Goal: Feedback & Contribution: Submit feedback/report problem

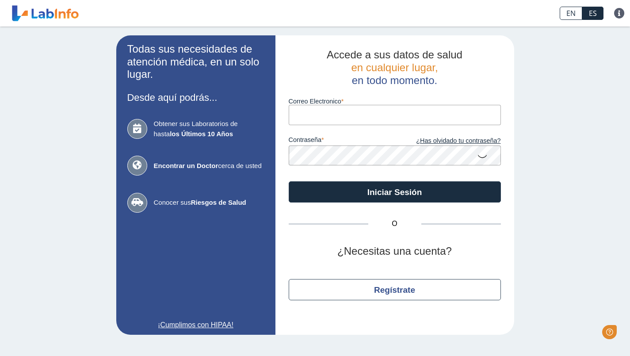
type input "[EMAIL_ADDRESS][DOMAIN_NAME]"
click at [545, 172] on div "Todas sus necesidades de atención médica, en un solo lugar. Desde aquí podrás..…" at bounding box center [315, 185] width 630 height 317
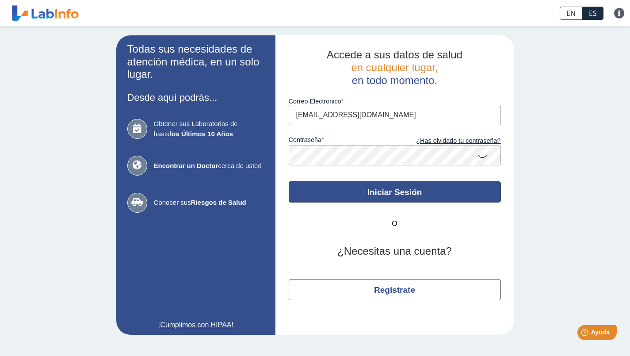
click at [417, 189] on button "Iniciar Sesión" at bounding box center [395, 191] width 212 height 21
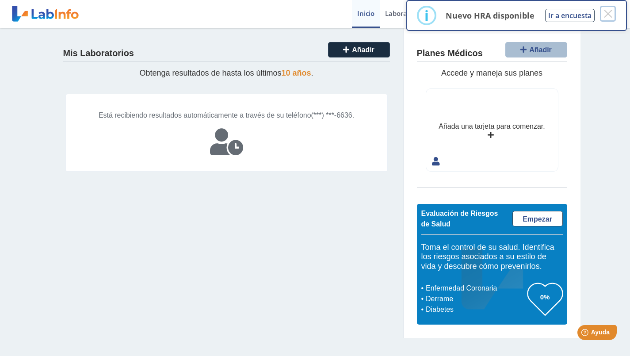
click at [610, 10] on button "×" at bounding box center [608, 14] width 16 height 16
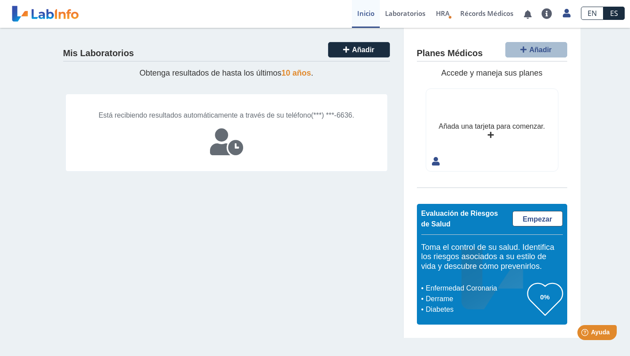
click at [411, 13] on link "Laboratorios" at bounding box center [405, 14] width 51 height 28
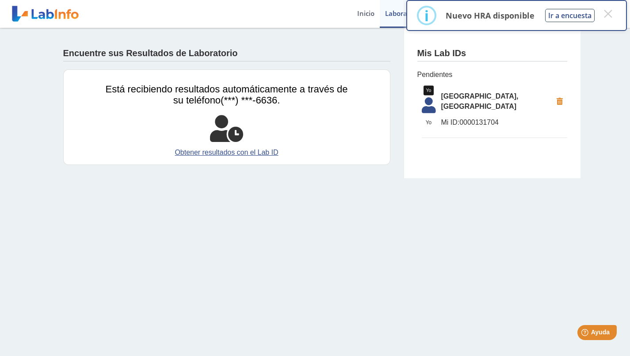
click at [427, 110] on icon at bounding box center [429, 107] width 25 height 21
click at [264, 153] on link "Obtener resultados con el Lab ID" at bounding box center [227, 152] width 242 height 11
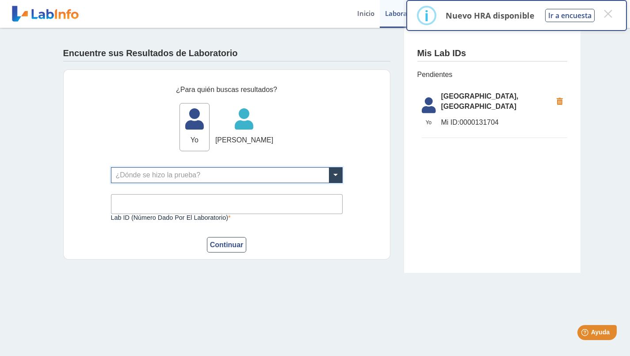
click at [336, 175] on span at bounding box center [335, 175] width 13 height 15
type input "metropoli"
click at [220, 191] on div "[GEOGRAPHIC_DATA], [GEOGRAPHIC_DATA]" at bounding box center [226, 191] width 231 height 15
click at [205, 205] on input "Lab ID (número dado por el laboratorio)" at bounding box center [227, 204] width 232 height 20
type input "0000131704"
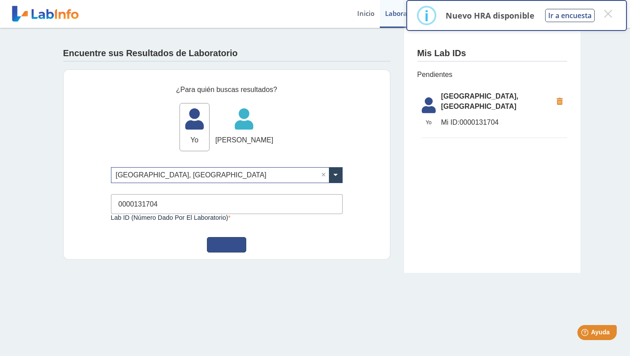
click at [232, 245] on button "Continuar" at bounding box center [227, 244] width 40 height 15
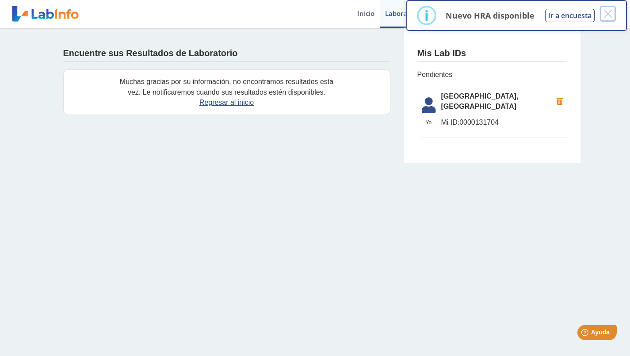
click at [611, 13] on button "×" at bounding box center [608, 14] width 16 height 16
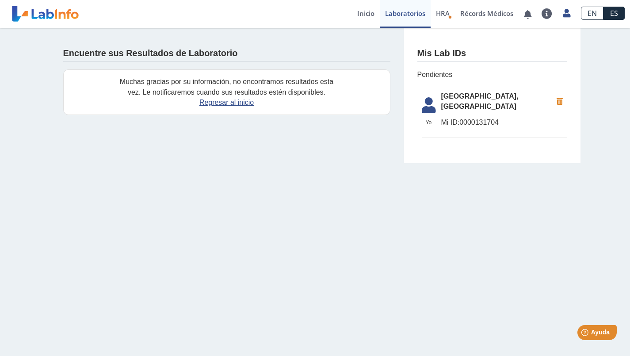
click at [442, 11] on span "HRA" at bounding box center [443, 13] width 14 height 9
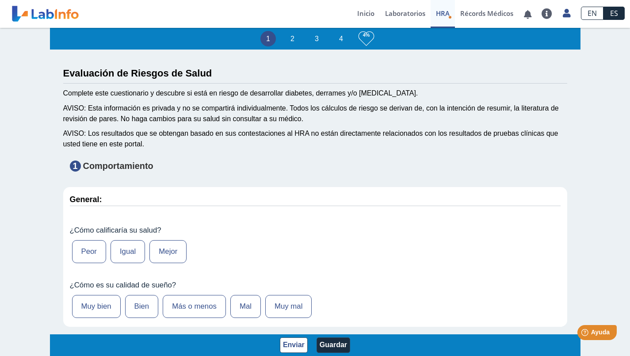
click at [406, 11] on link "Laboratorios" at bounding box center [405, 14] width 51 height 28
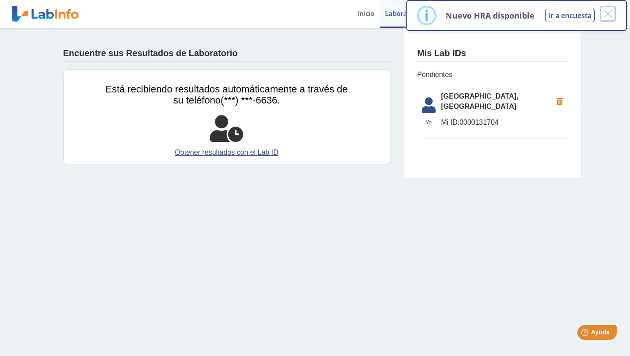
click at [609, 14] on button "×" at bounding box center [608, 14] width 16 height 16
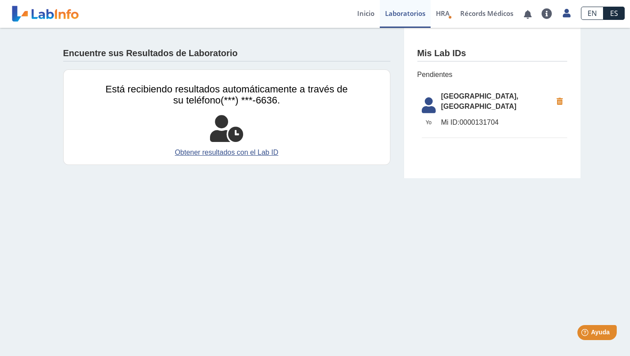
click at [602, 329] on span "Ayuda" at bounding box center [600, 332] width 19 height 7
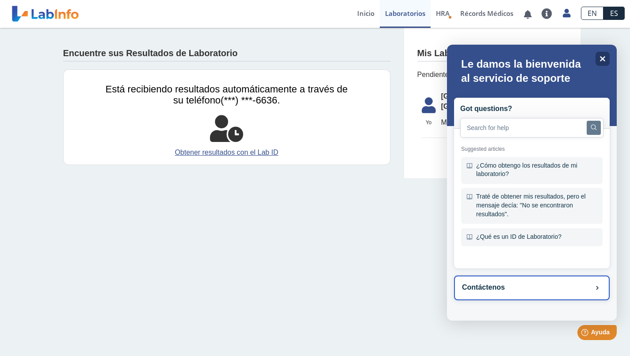
click at [518, 287] on button "Contáctenos" at bounding box center [532, 288] width 156 height 25
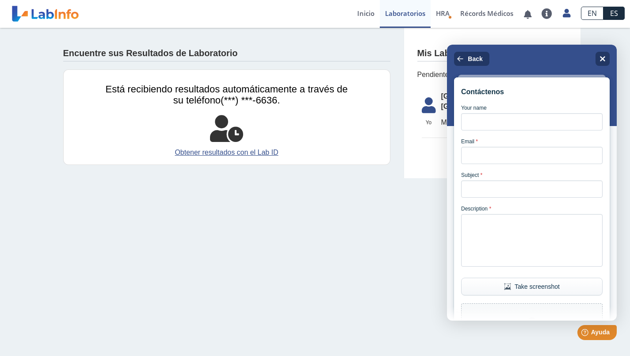
click at [531, 67] on div "Contáctenos Your name Email * Subject * Description * Take screenshot Upload fi…" at bounding box center [532, 183] width 170 height 276
click at [468, 58] on span "Back" at bounding box center [475, 58] width 15 height 7
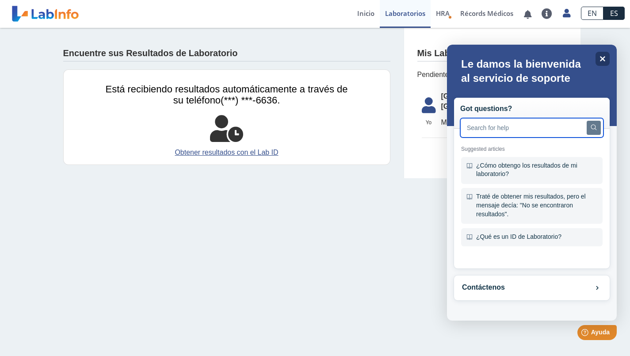
click at [522, 132] on input "text" at bounding box center [532, 127] width 143 height 19
type input "resultados"
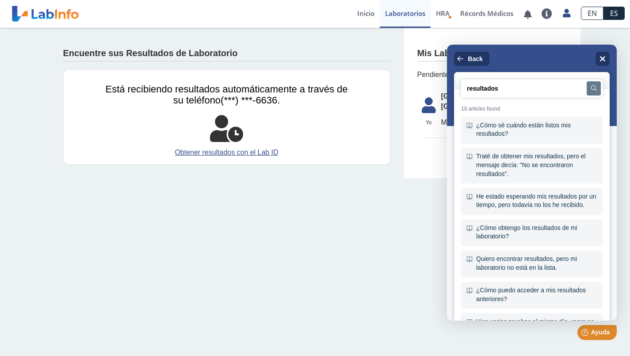
click at [553, 198] on div "He estado esperando mis resultados por un tiempo, pero todavía no los he recibi…" at bounding box center [532, 201] width 142 height 27
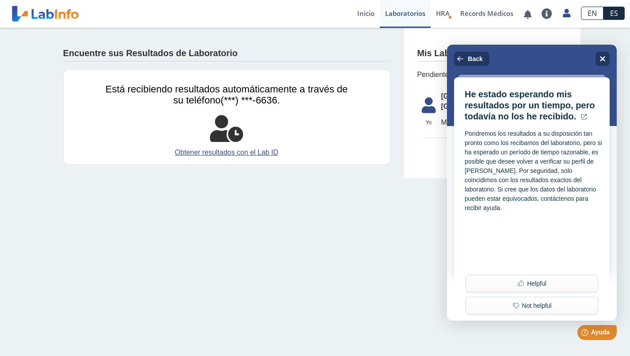
click at [472, 61] on span "Back" at bounding box center [475, 58] width 15 height 7
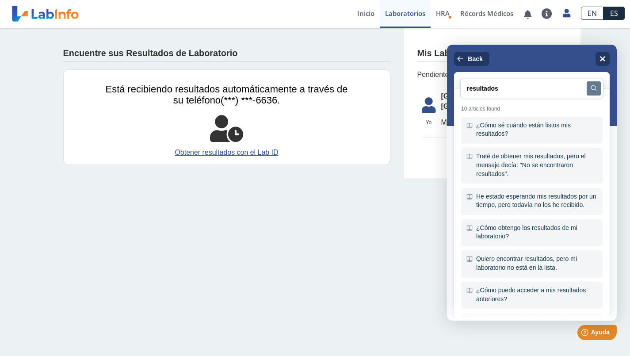
click at [472, 59] on span "Back" at bounding box center [475, 58] width 15 height 7
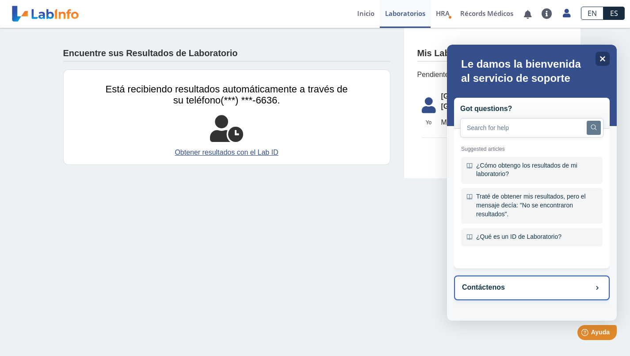
click at [494, 289] on button "Contáctenos" at bounding box center [532, 288] width 156 height 25
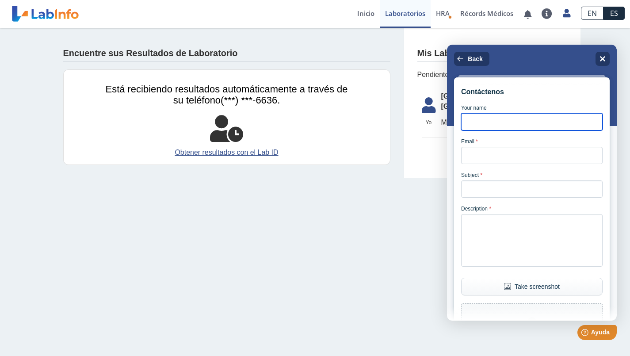
click at [531, 119] on input "Your name" at bounding box center [532, 121] width 142 height 17
type input "REINA"
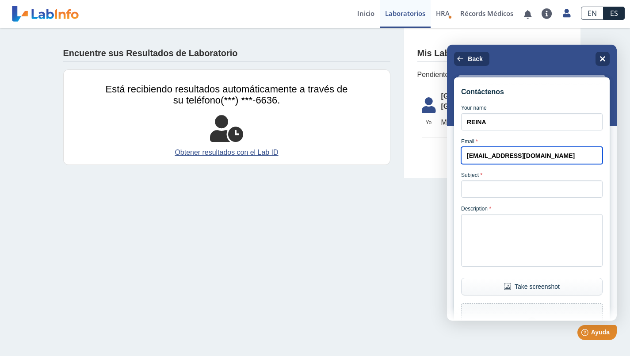
type input "[EMAIL_ADDRESS][DOMAIN_NAME]"
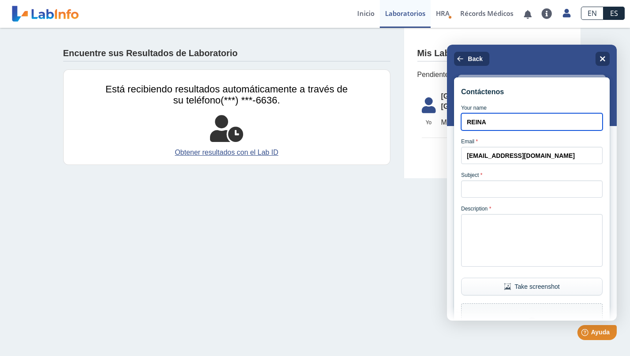
click at [515, 121] on input "REINA" at bounding box center [532, 121] width 142 height 17
type input "[PERSON_NAME]"
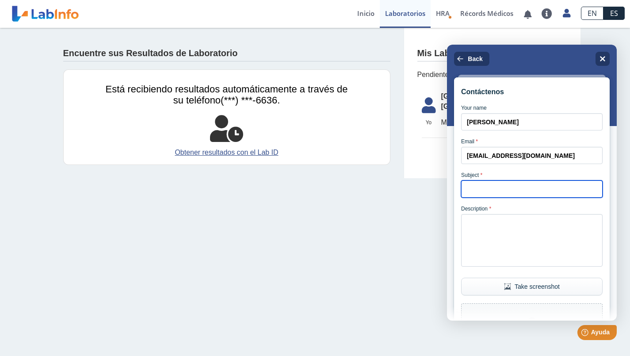
click at [543, 190] on input "Subject *" at bounding box center [532, 188] width 142 height 17
type input "r"
type input "RESULTADOS NO ESTAN EN SU PAGINA"
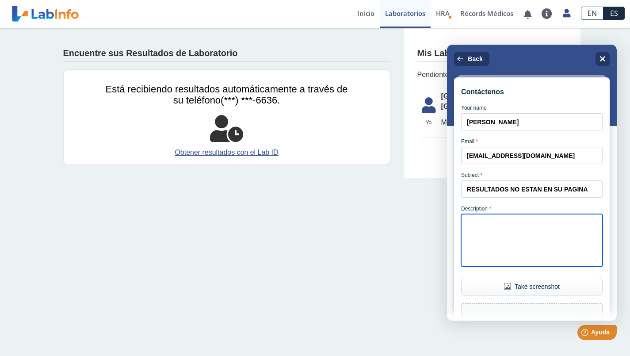
click at [534, 247] on textarea "Description *" at bounding box center [532, 240] width 142 height 53
type textarea "s"
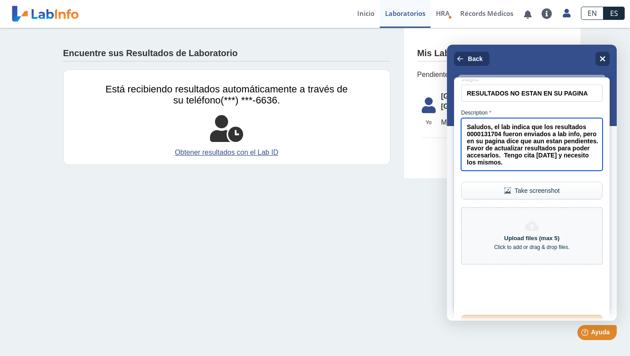
scroll to position [140, 0]
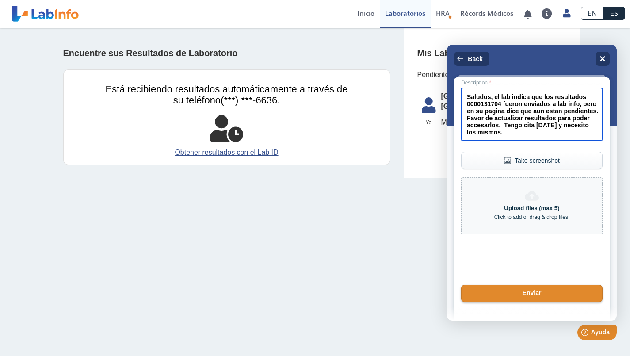
type textarea "Saludos, el lab indica que los resultados 0000131704 fueron enviados a lab info…"
click at [526, 297] on button "Enviar" at bounding box center [532, 293] width 142 height 17
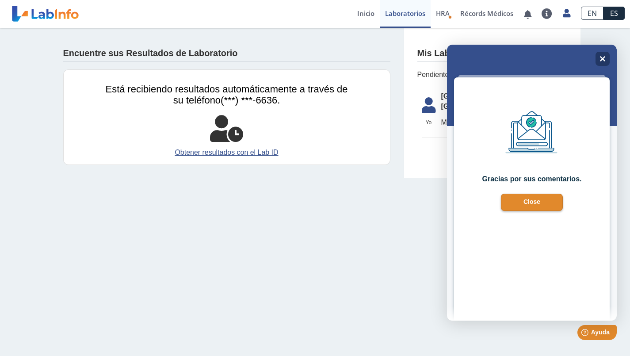
click at [554, 205] on button "Close" at bounding box center [532, 202] width 62 height 17
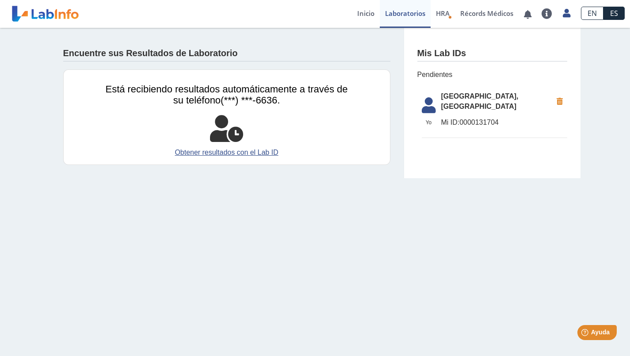
drag, startPoint x: 373, startPoint y: 274, endPoint x: 349, endPoint y: 150, distance: 126.5
click at [370, 251] on main "Encuentre sus Resultados de Laboratorio Está recibiendo resultados automáticame…" at bounding box center [315, 192] width 630 height 328
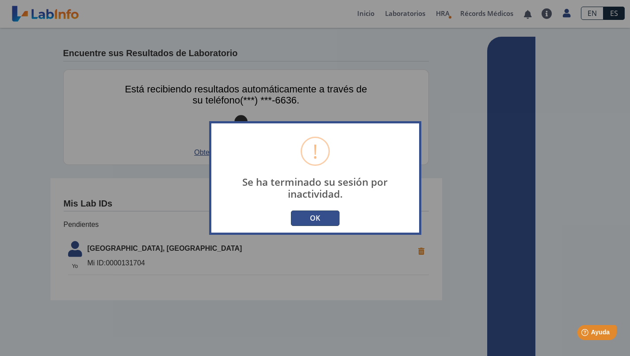
type input "[EMAIL_ADDRESS][DOMAIN_NAME]"
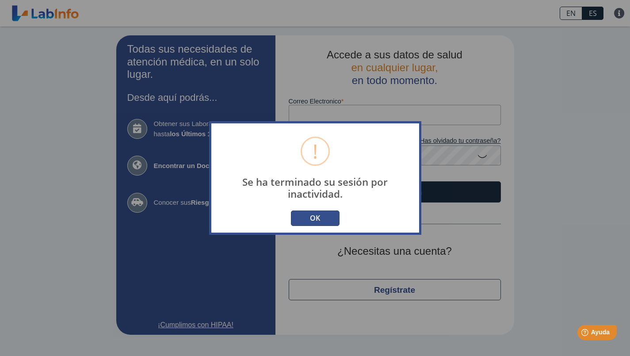
click at [325, 216] on button "OK" at bounding box center [315, 218] width 49 height 15
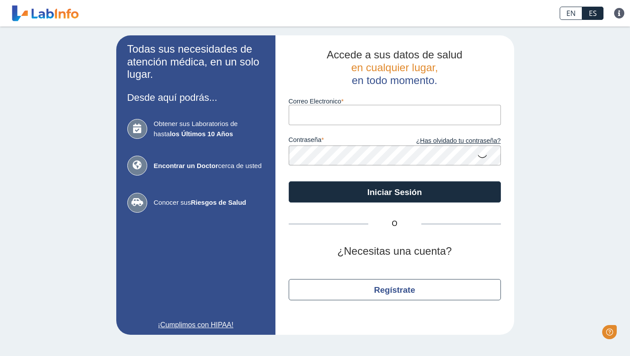
type input "[EMAIL_ADDRESS][DOMAIN_NAME]"
click at [540, 180] on div "Todas sus necesidades de atención médica, en un solo lugar. Desde aquí podrás..…" at bounding box center [315, 185] width 630 height 317
click at [484, 157] on icon at bounding box center [482, 155] width 11 height 17
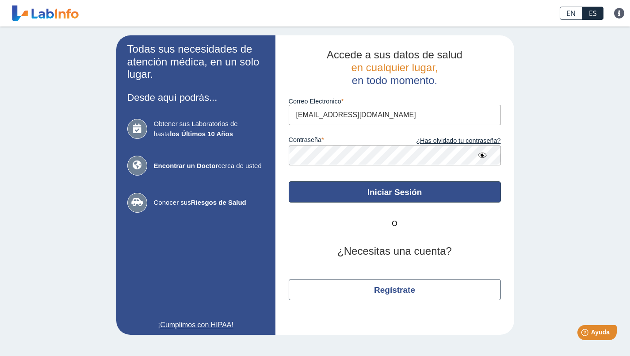
click at [451, 191] on button "Iniciar Sesión" at bounding box center [395, 191] width 212 height 21
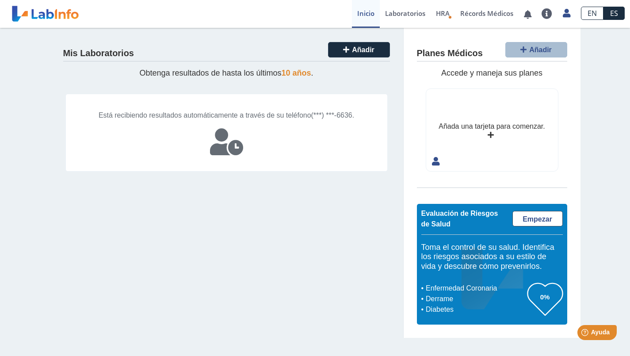
click at [412, 12] on link "Laboratorios" at bounding box center [405, 14] width 51 height 28
